Goal: Task Accomplishment & Management: Use online tool/utility

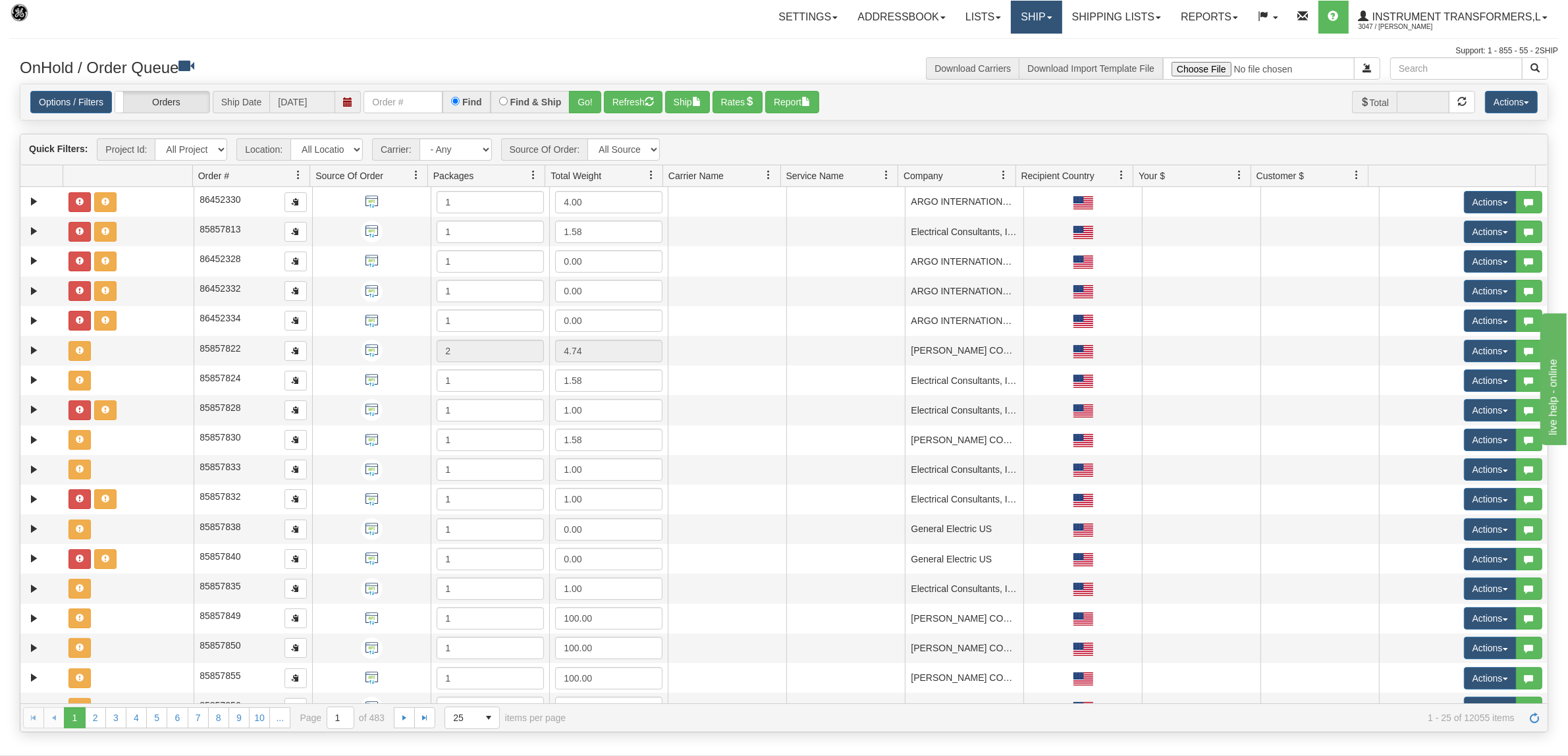
click at [1041, 27] on link "Ship" at bounding box center [1036, 17] width 50 height 33
click at [1016, 51] on link "Ship Screen" at bounding box center [1002, 46] width 119 height 17
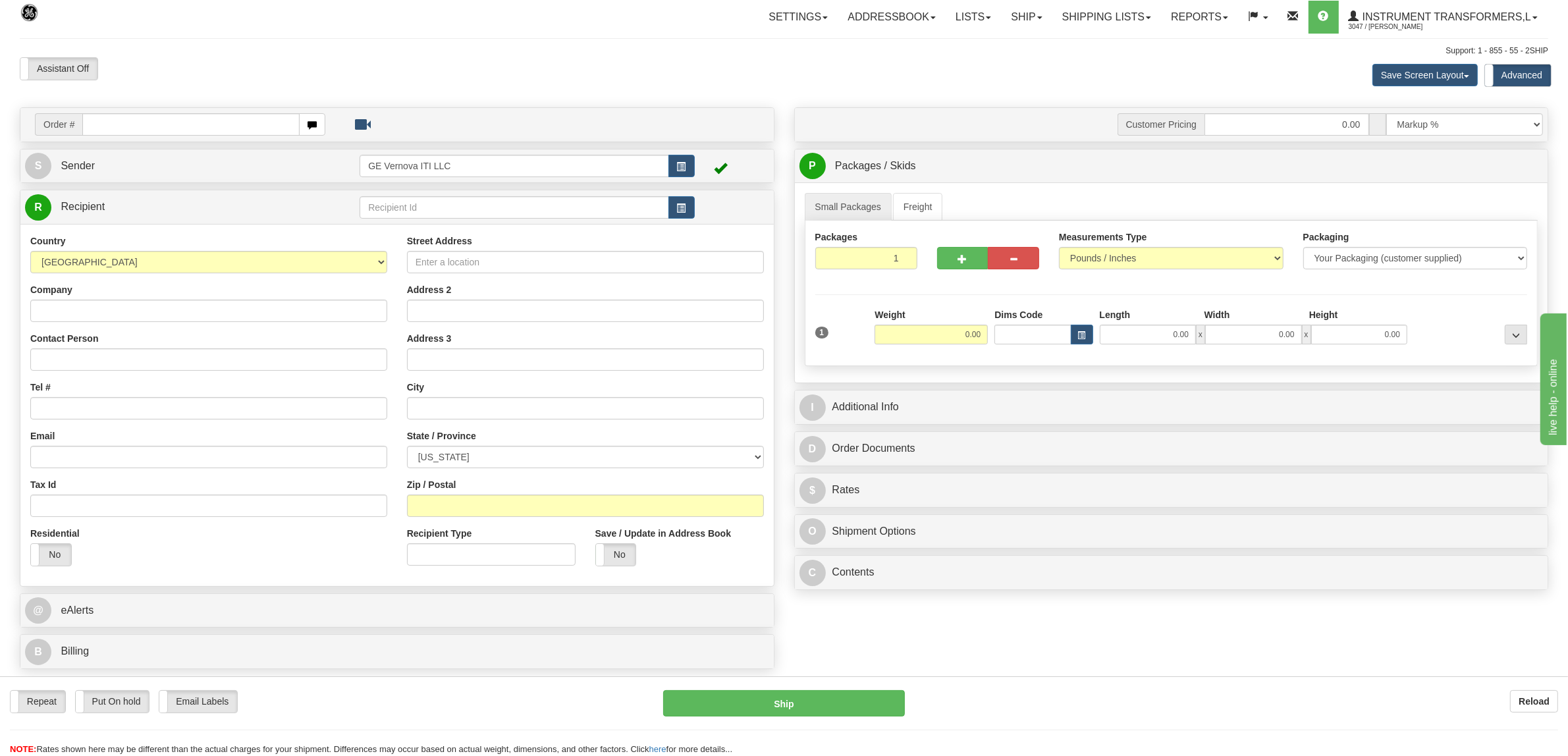
click at [119, 122] on input "text" at bounding box center [190, 124] width 216 height 22
type input "86707734"
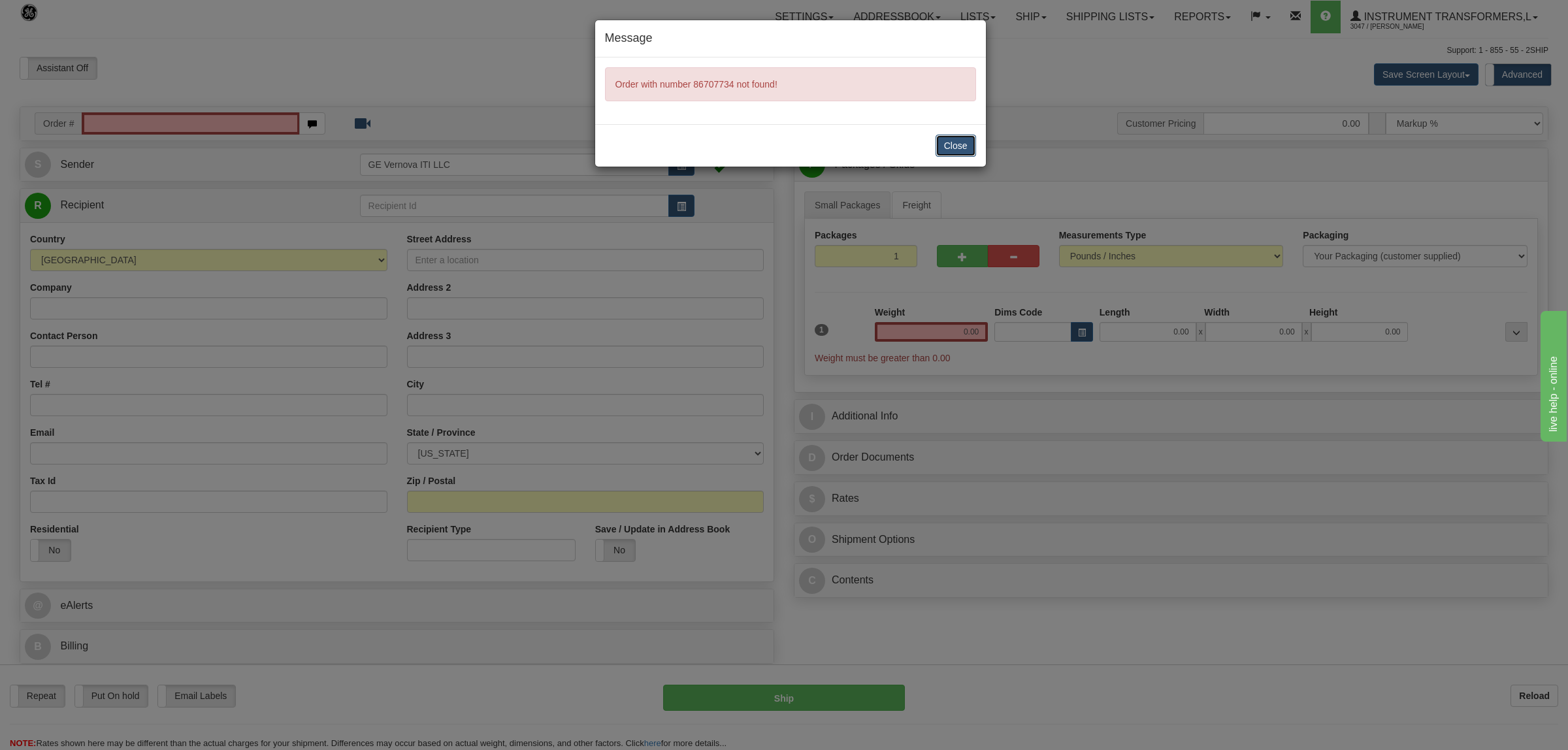
click at [956, 145] on button "Close" at bounding box center [955, 145] width 40 height 22
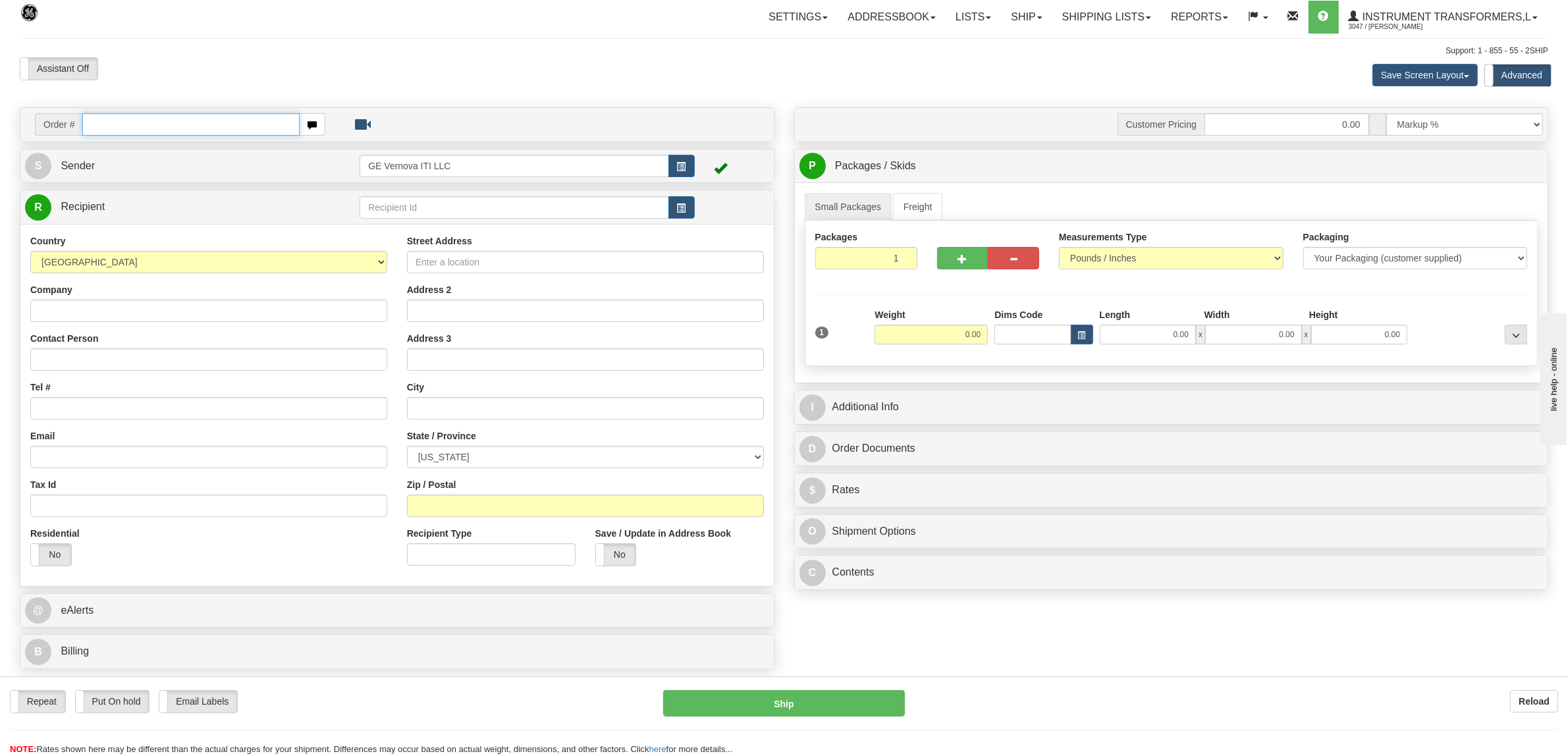
click at [211, 115] on input "text" at bounding box center [190, 124] width 216 height 22
type input "86707734"
